Goal: Entertainment & Leisure: Browse casually

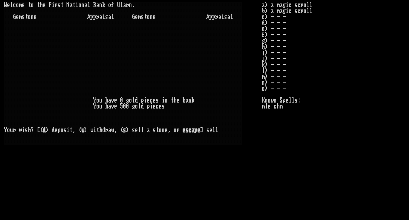
click at [342, 183] on stats "a) a magic scroll b) a magic scroll c) - - - d) - - - e) - - - f) - - - g) - - …" at bounding box center [333, 105] width 143 height 207
